Goal: Find contact information: Find contact information

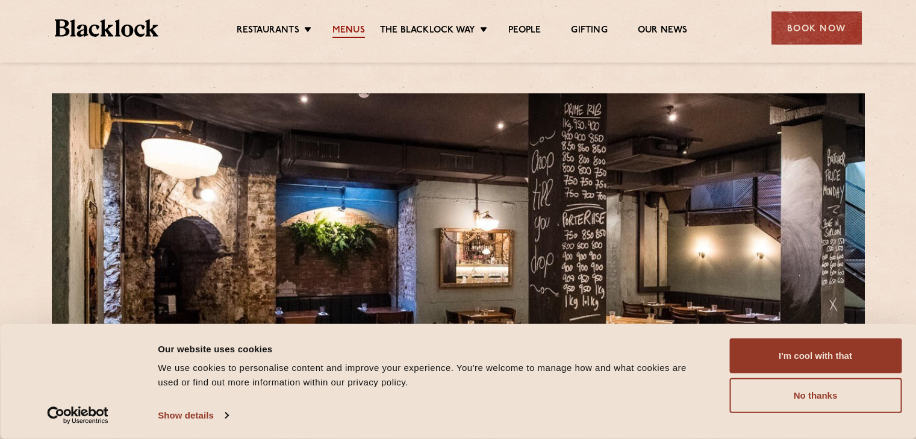
click at [346, 27] on link "Menus" at bounding box center [349, 31] width 33 height 13
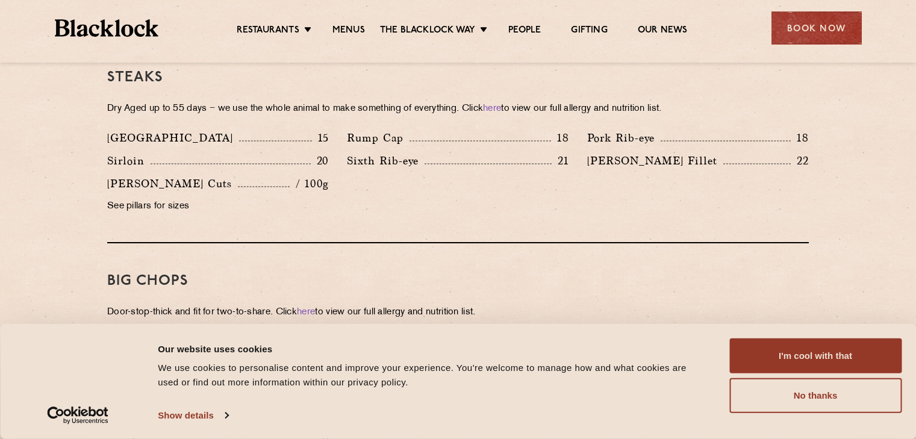
scroll to position [964, 0]
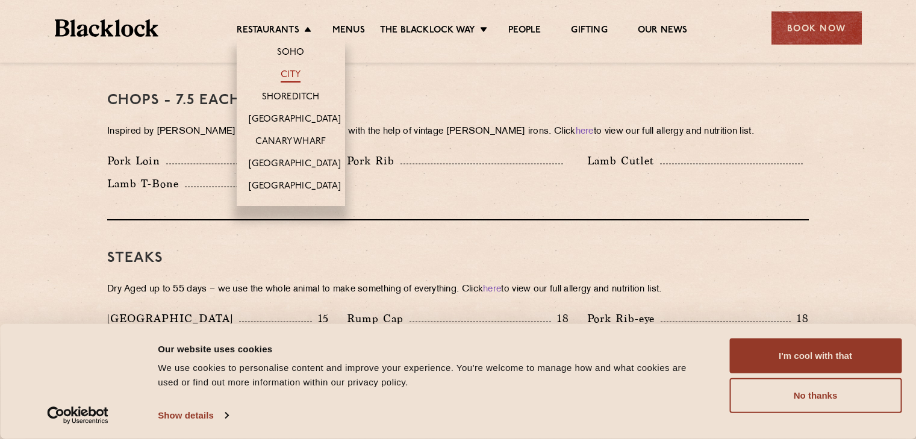
click at [286, 72] on link "City" at bounding box center [291, 75] width 20 height 13
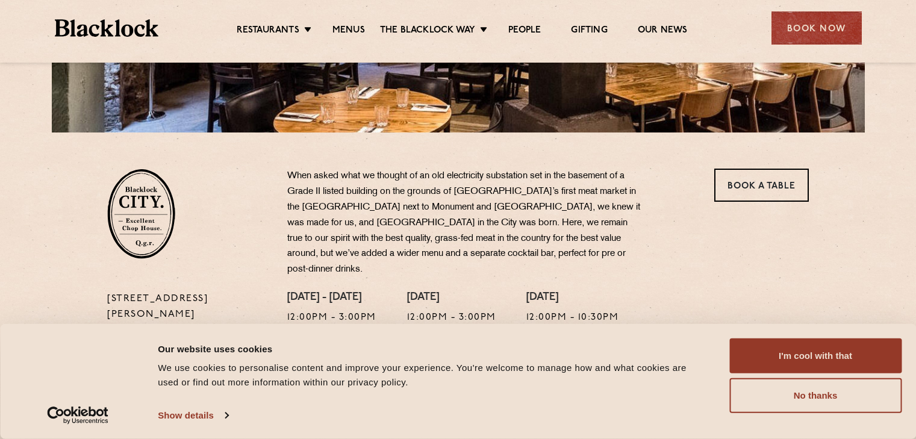
scroll to position [362, 0]
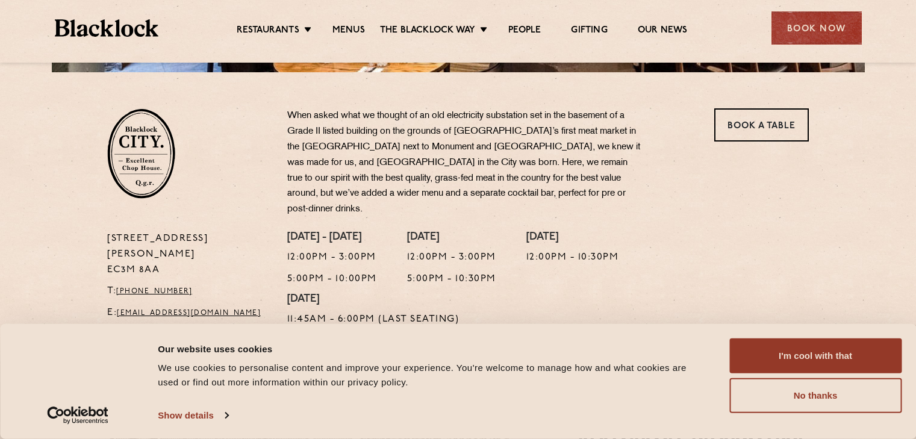
click at [107, 234] on div "13 Philpot Lane EC3M 8AA T: +44 20 7998 7676 E: city@theblacklock.com" at bounding box center [188, 282] width 180 height 102
drag, startPoint x: 108, startPoint y: 236, endPoint x: 159, endPoint y: 237, distance: 51.2
click at [159, 237] on p "13 Philpot Lane EC3M 8AA" at bounding box center [188, 254] width 162 height 47
copy p "EC3M 8AA"
